Goal: Task Accomplishment & Management: Use online tool/utility

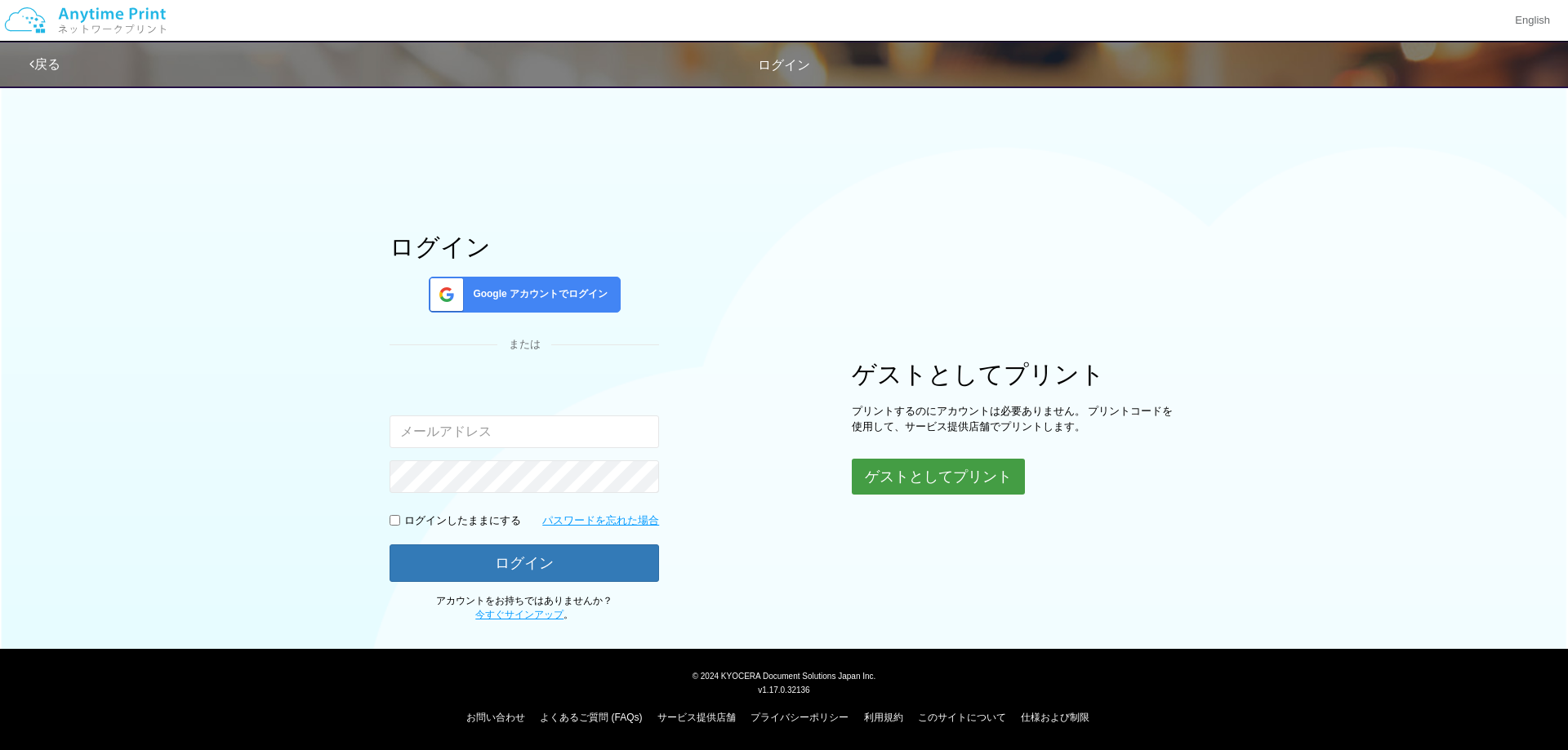
click at [930, 458] on div "ゲストとしてプリント プリントするのにアカウントは必要ありません。 プリントコードを使用して、サービス提供店舗でプリントします。 ゲストとしてプリント" at bounding box center [1015, 428] width 327 height 134
click at [899, 485] on button "ゲストとしてプリント" at bounding box center [938, 477] width 173 height 36
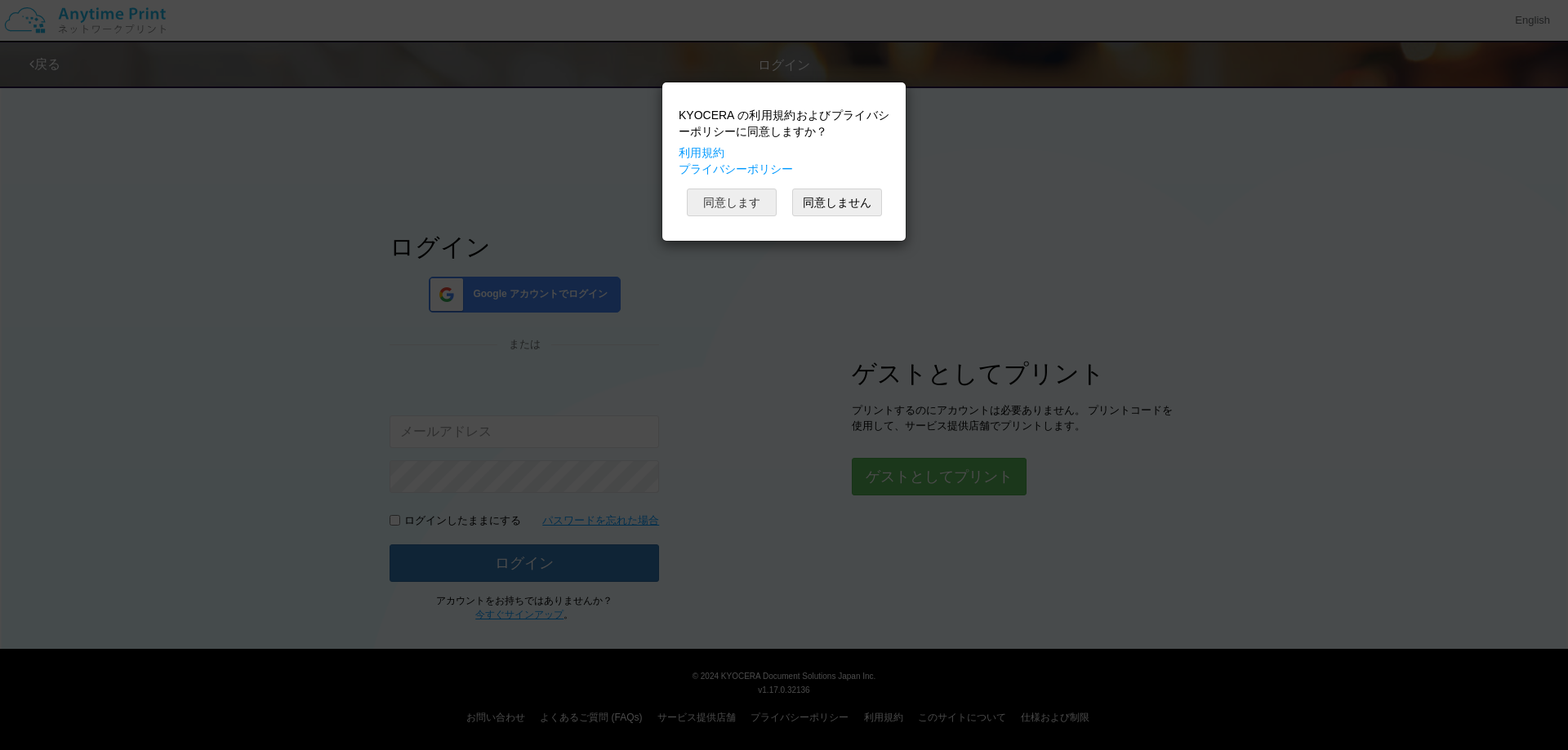
click at [736, 214] on button "同意します" at bounding box center [731, 202] width 90 height 27
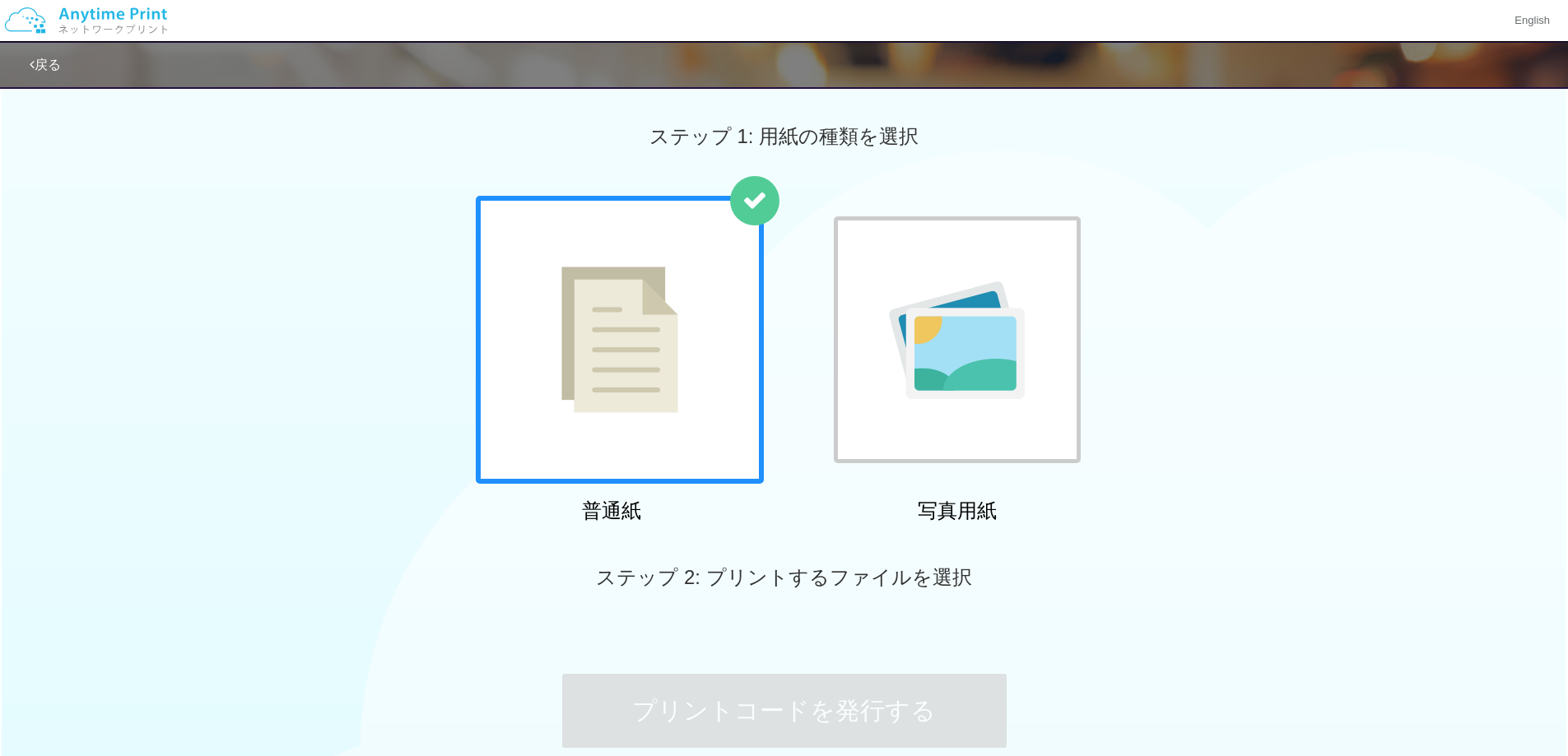
click at [953, 345] on div at bounding box center [957, 339] width 247 height 247
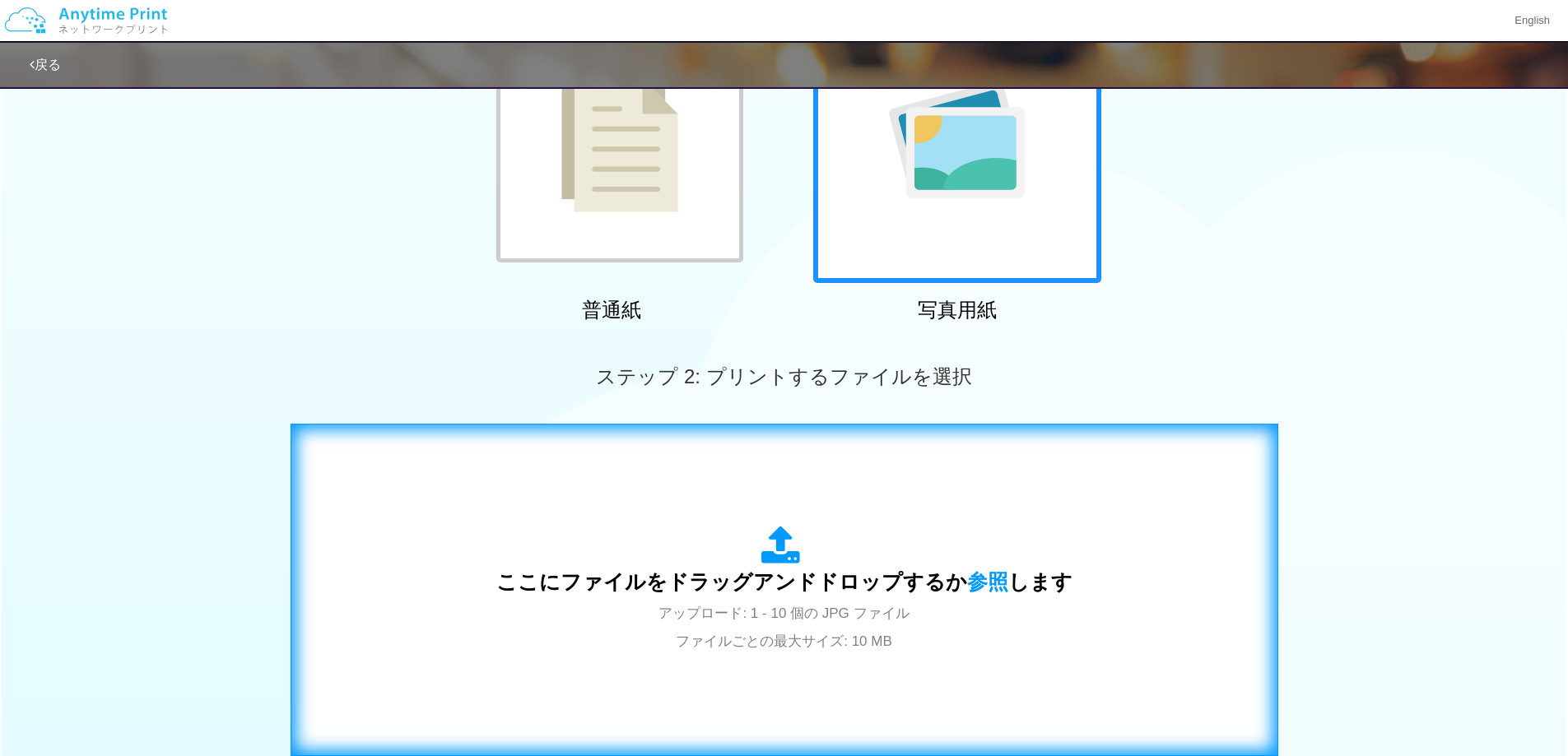
scroll to position [242, 0]
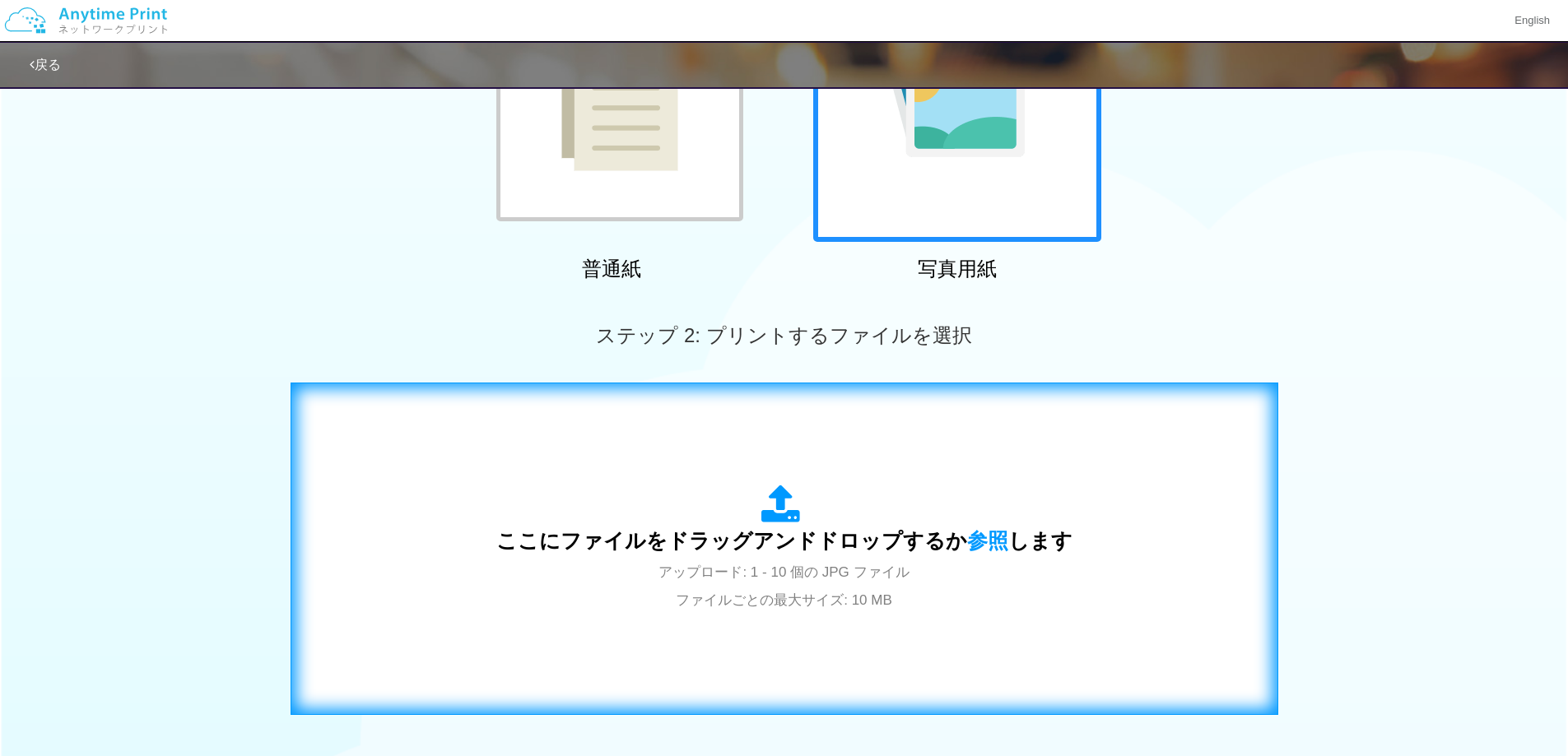
click at [653, 499] on div "ここにファイルをドラッグアンドドロップするか 参照 します アップロード: 1 - 10 個の JPG ファイル ファイルごとの最大サイズ: 10 MB" at bounding box center [784, 548] width 576 height 129
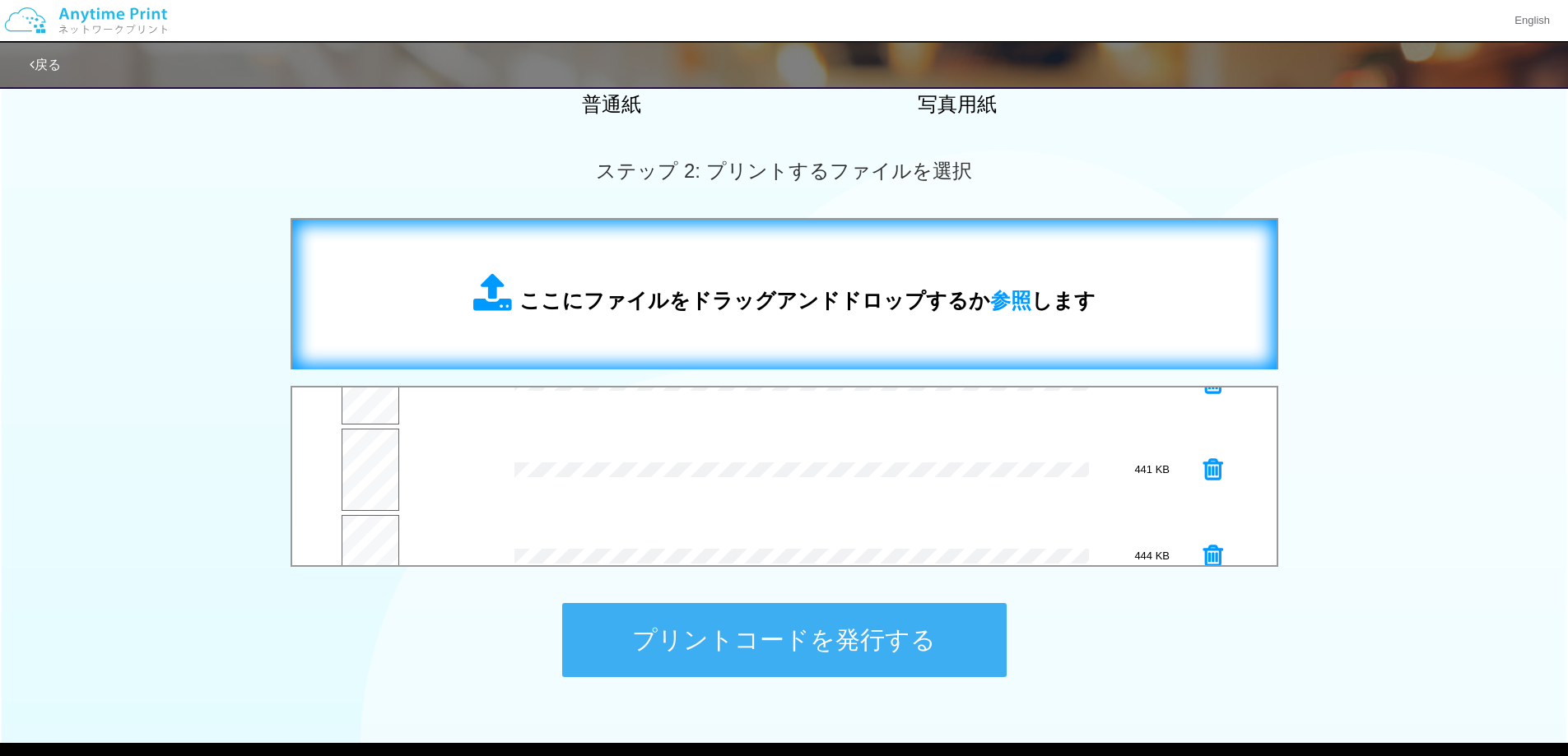
scroll to position [165, 0]
click at [698, 641] on button "プリントコードを発行する" at bounding box center [784, 641] width 445 height 74
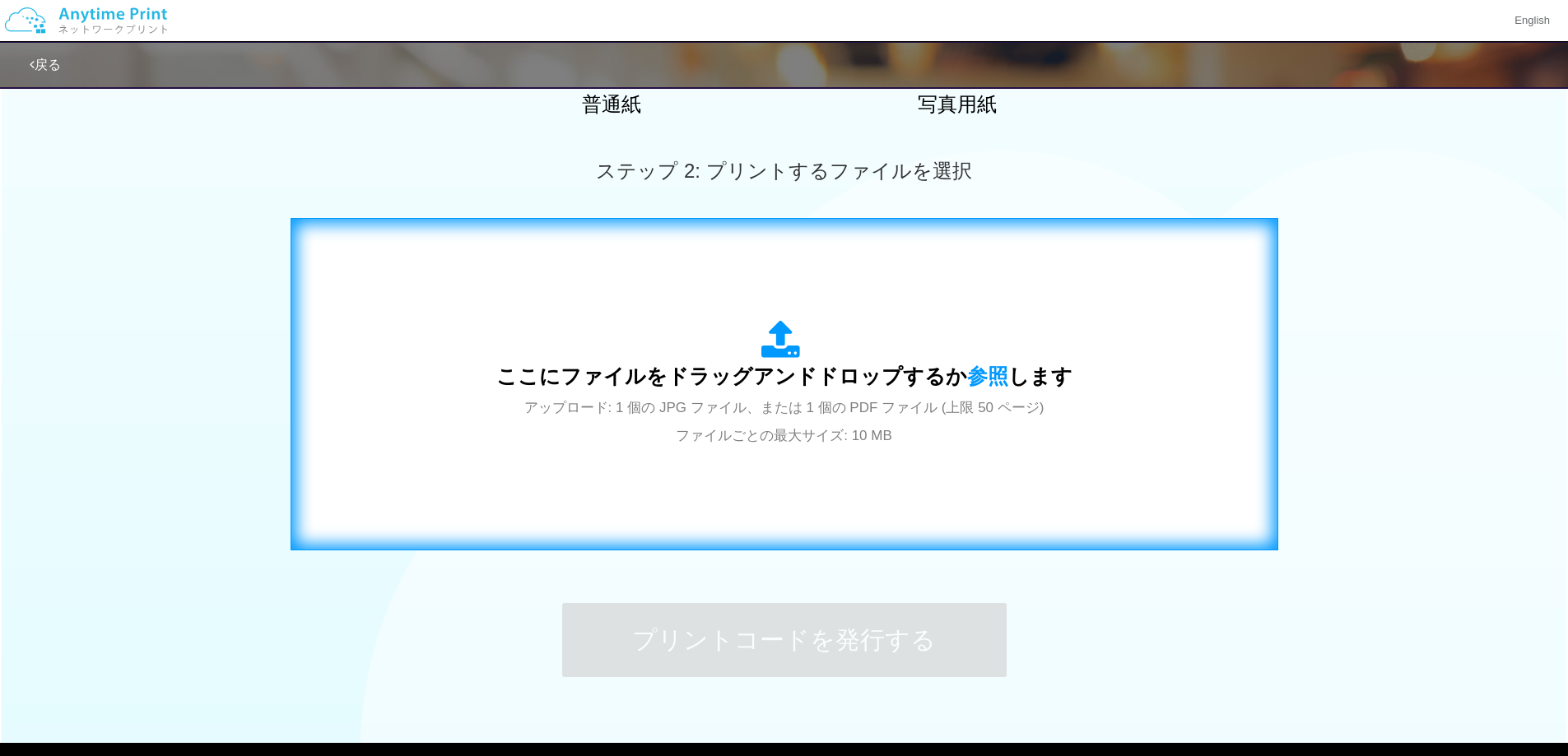
scroll to position [0, 0]
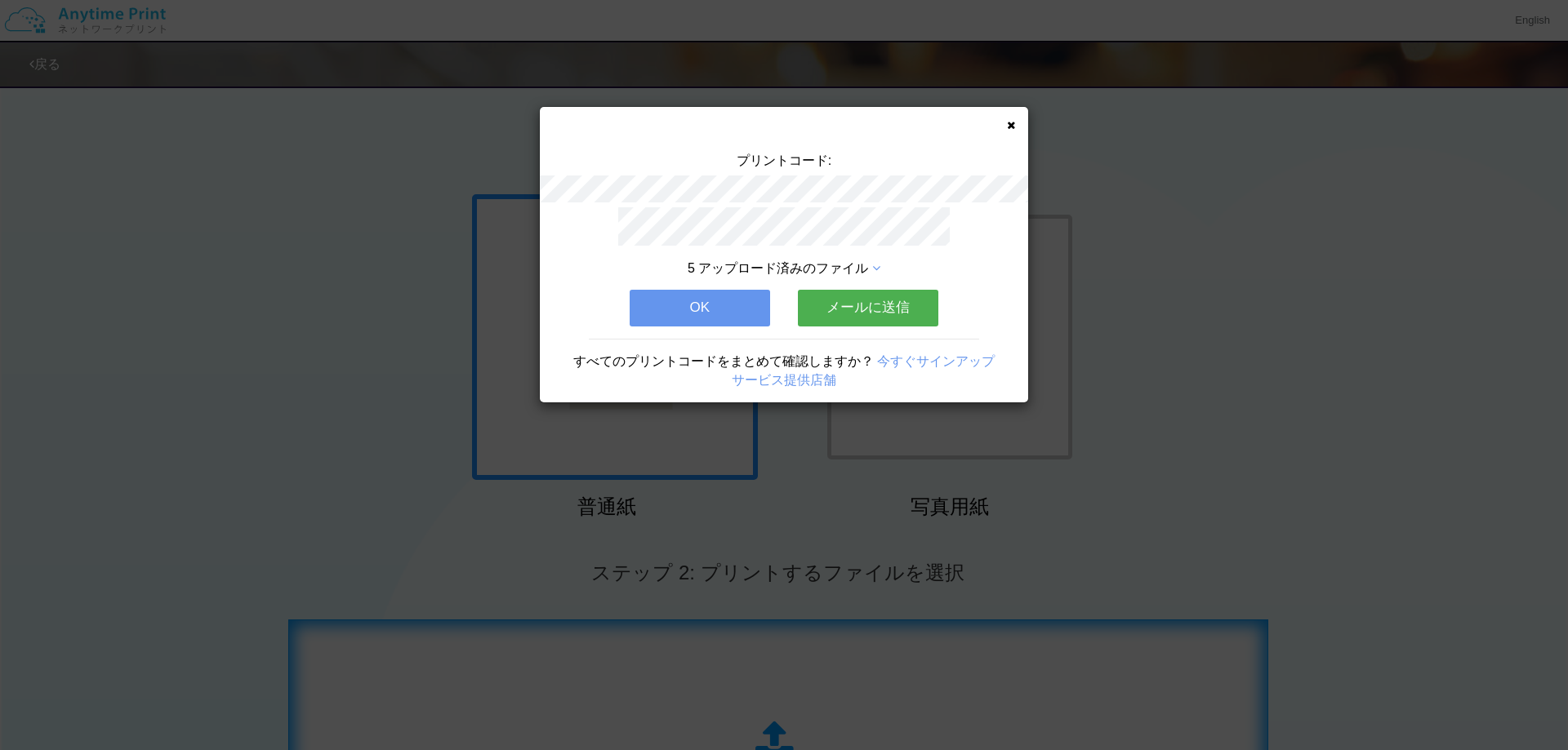
click at [861, 306] on button "メールに送信" at bounding box center [867, 308] width 141 height 36
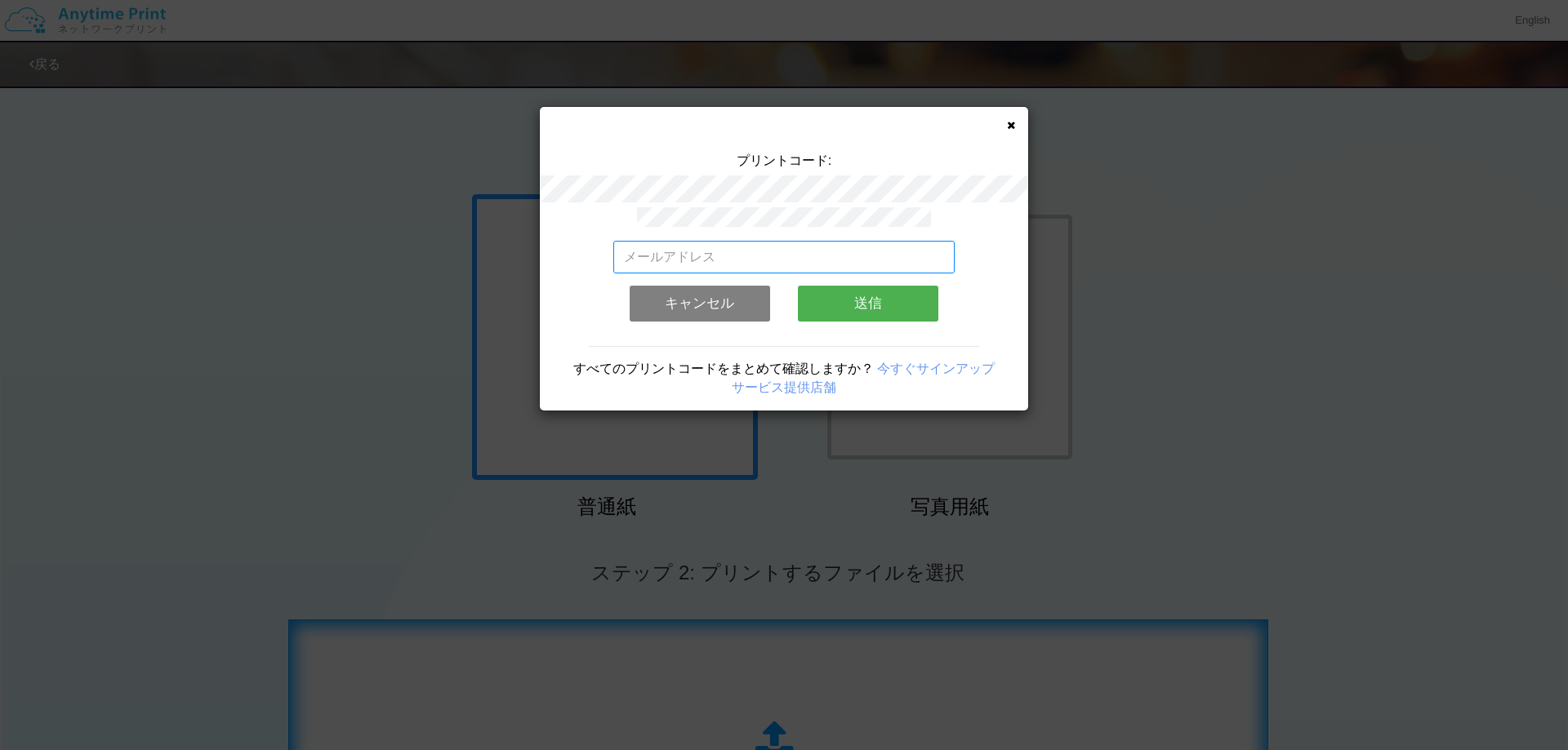
click at [663, 256] on input "email" at bounding box center [784, 257] width 342 height 33
type input "い"
click at [639, 245] on input "i" at bounding box center [784, 257] width 342 height 33
type input "[EMAIL_ADDRESS][DOMAIN_NAME]"
click at [845, 310] on button "送信" at bounding box center [867, 304] width 141 height 36
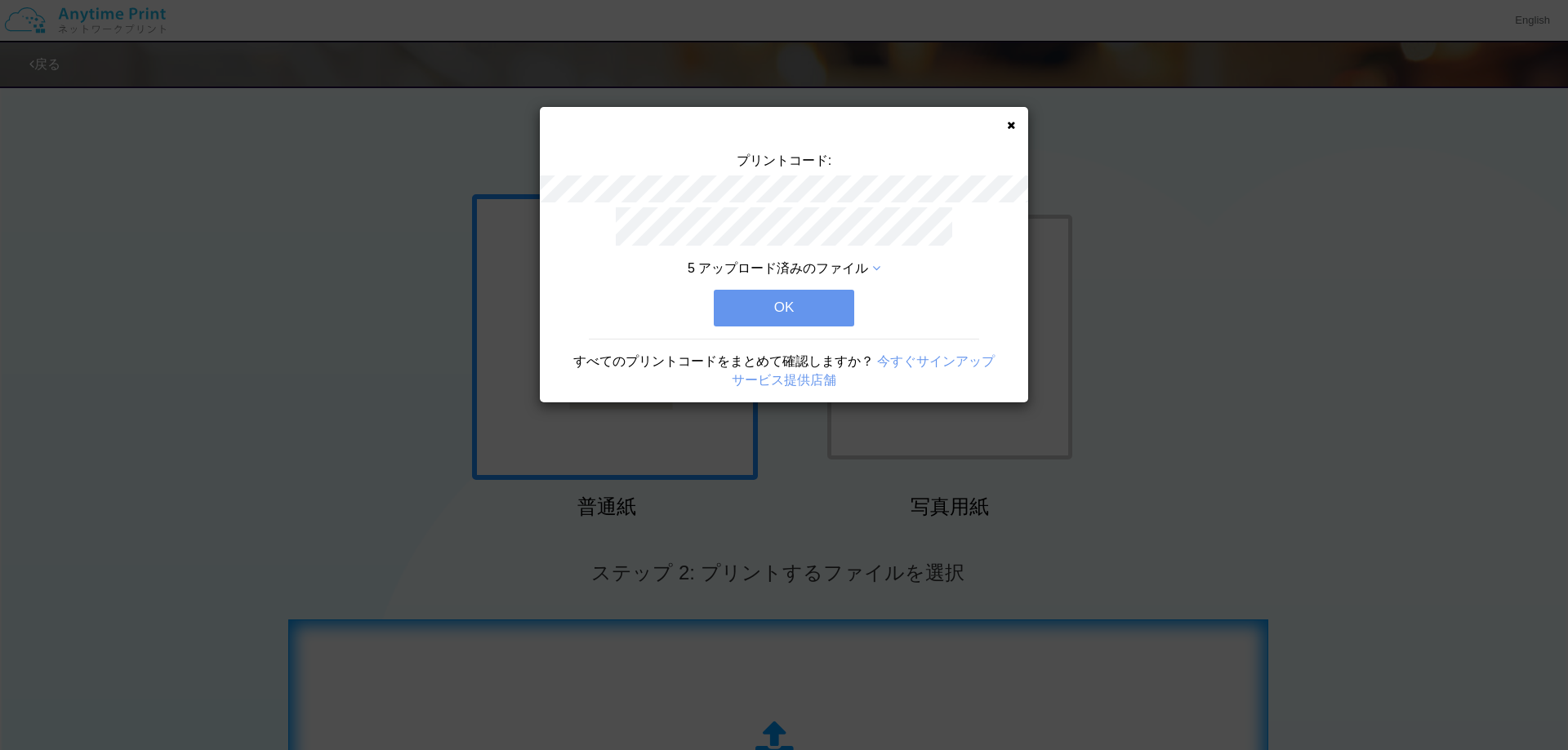
click at [797, 290] on button "OK" at bounding box center [783, 308] width 141 height 36
